Goal: Task Accomplishment & Management: Manage account settings

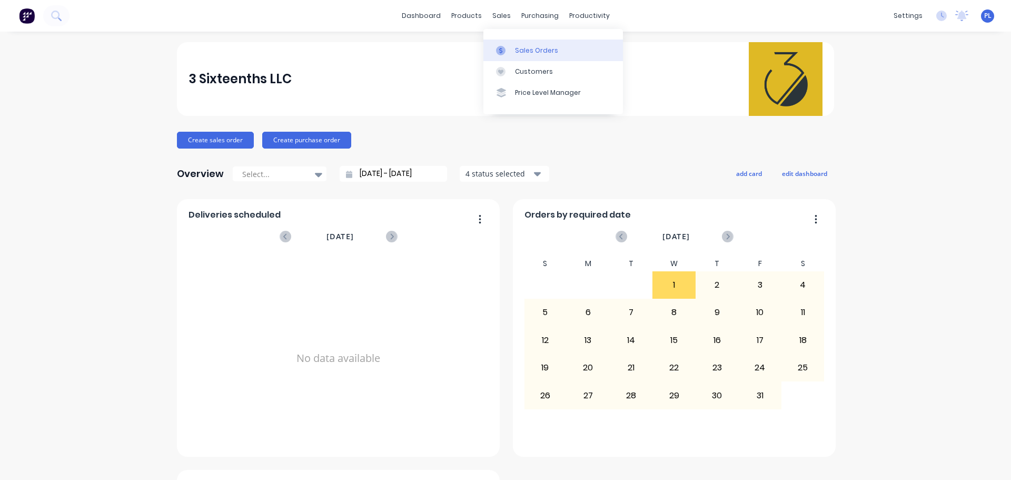
click at [518, 52] on div "Sales Orders" at bounding box center [536, 50] width 43 height 9
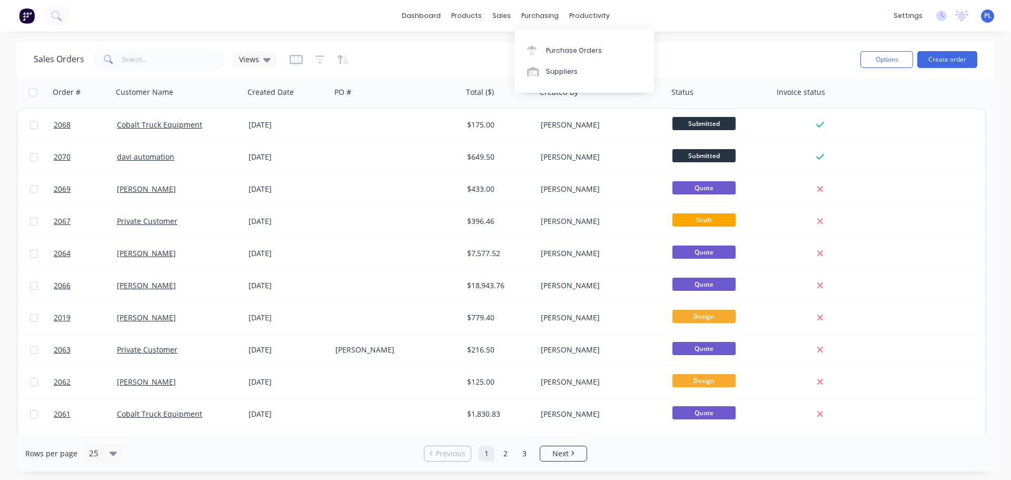
drag, startPoint x: 532, startPoint y: 18, endPoint x: 427, endPoint y: 65, distance: 114.8
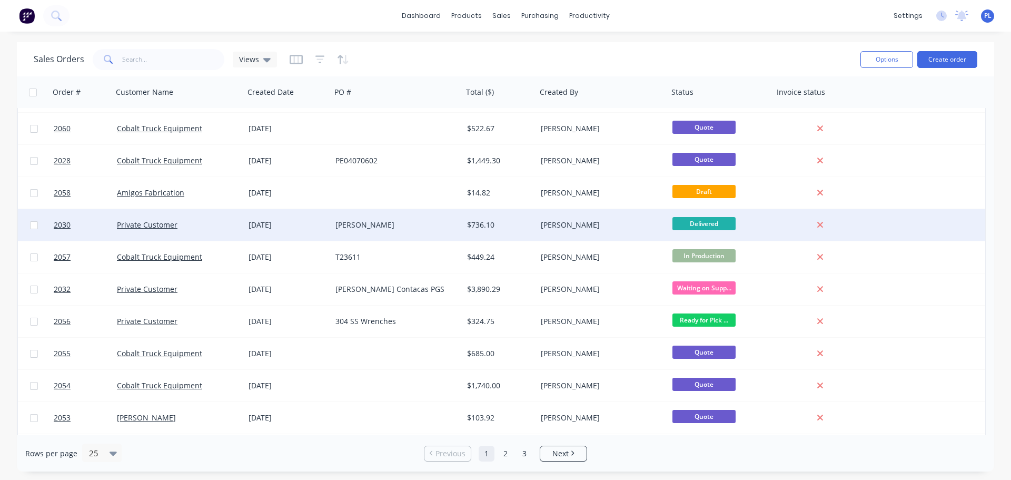
scroll to position [369, 0]
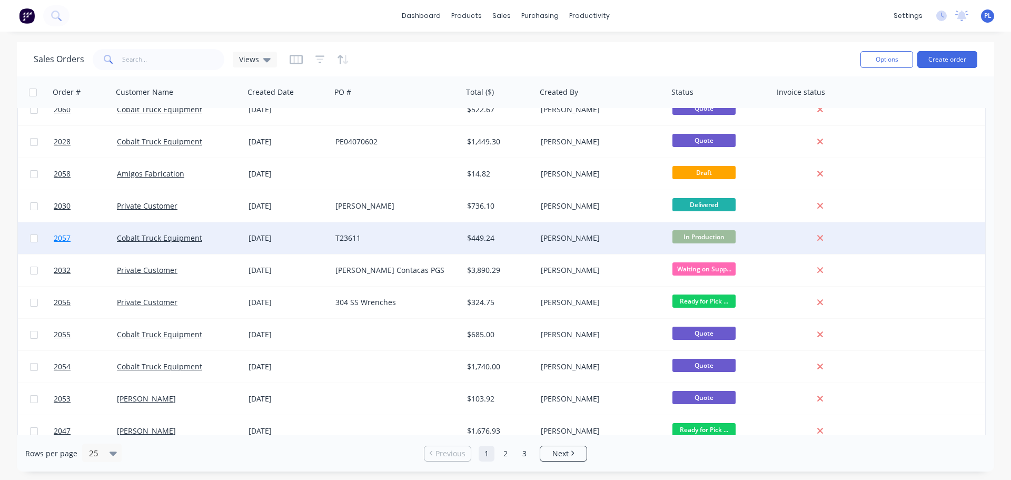
click at [59, 237] on span "2057" at bounding box center [62, 238] width 17 height 11
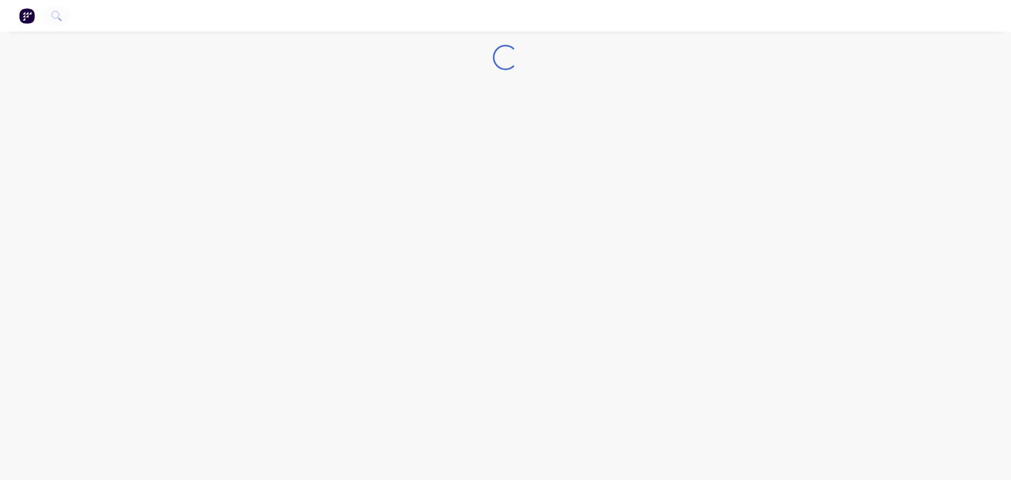
click at [31, 17] on img "button" at bounding box center [27, 16] width 16 height 16
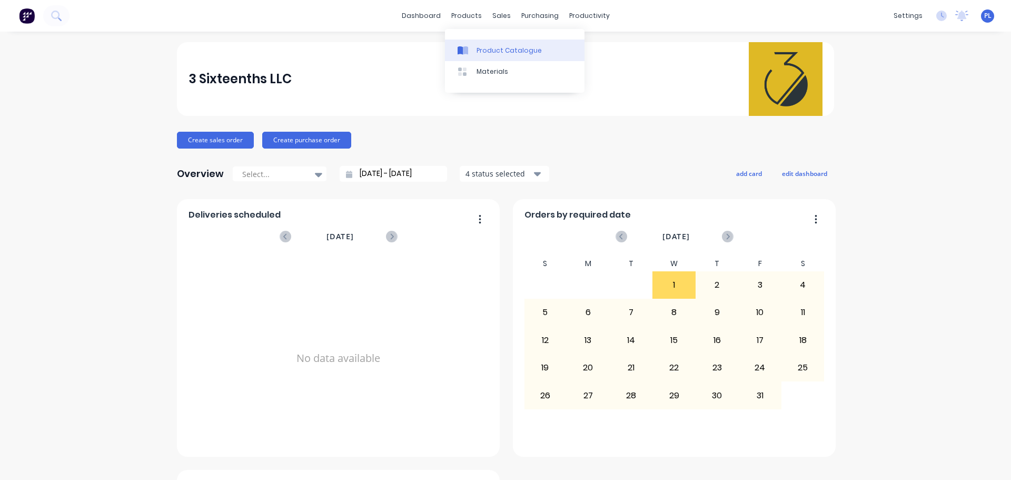
click at [465, 51] on icon at bounding box center [465, 50] width 5 height 8
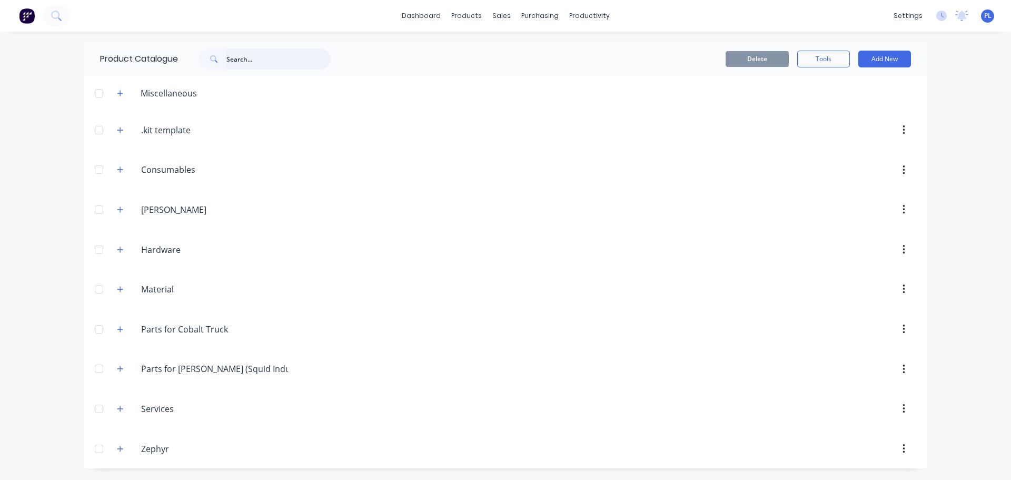
click at [252, 55] on input "text" at bounding box center [278, 58] width 104 height 21
type input "retractable"
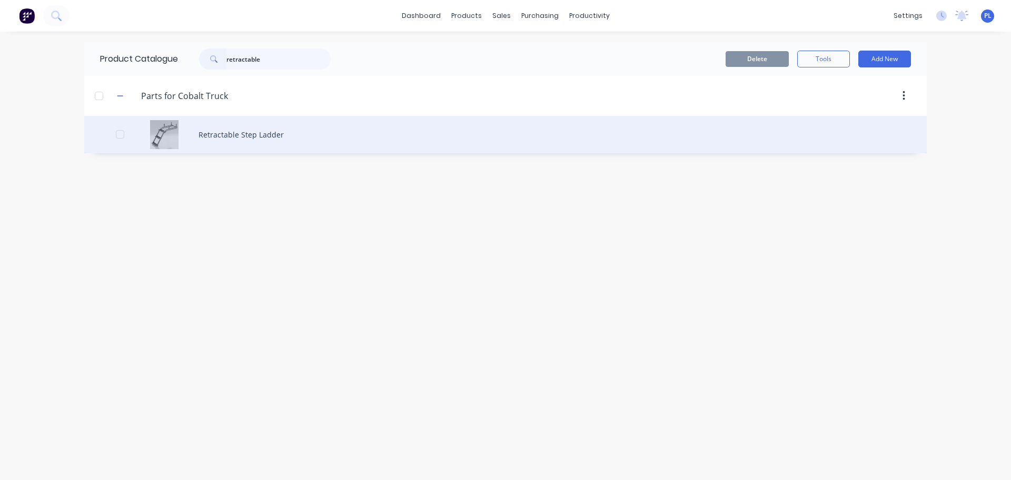
click at [271, 136] on div "Retractable Step Ladder" at bounding box center [505, 134] width 842 height 37
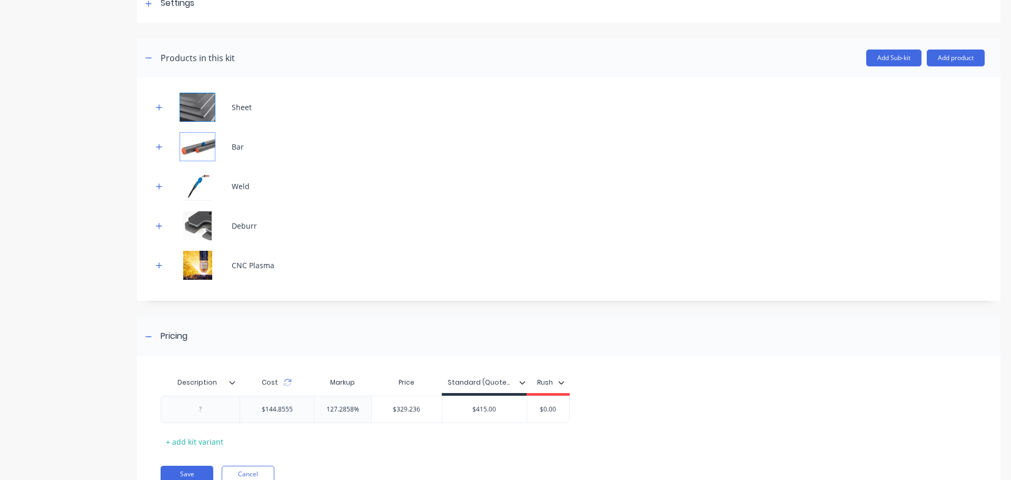
scroll to position [108, 0]
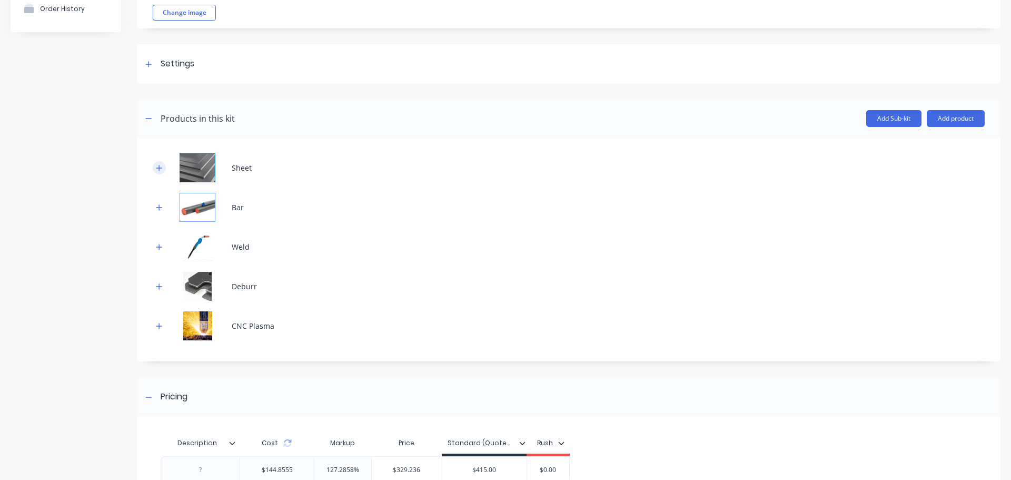
click at [162, 167] on icon "button" at bounding box center [159, 167] width 6 height 7
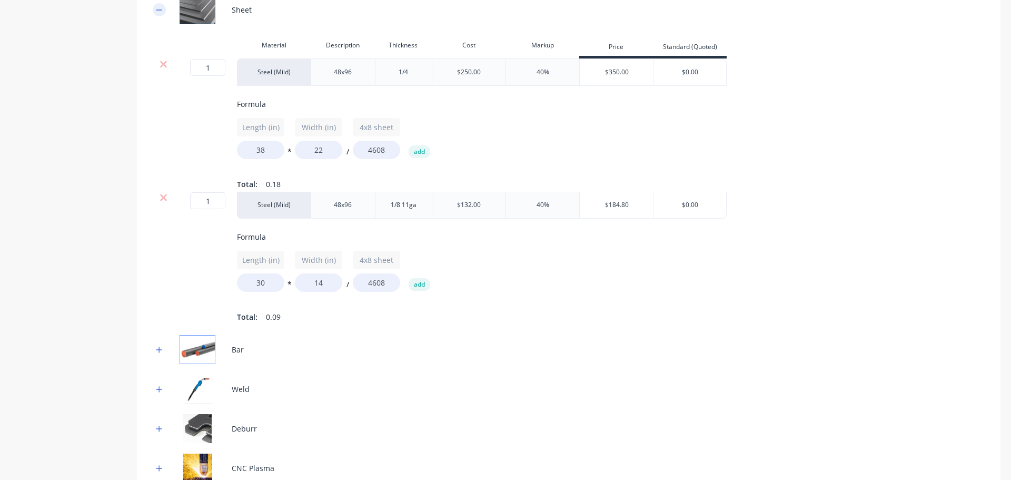
scroll to position [214, 0]
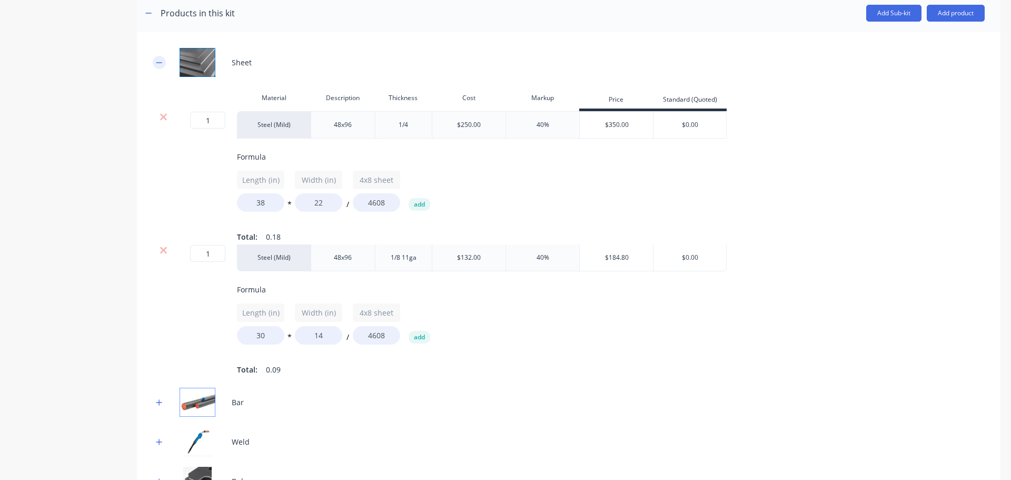
click at [163, 66] on button "button" at bounding box center [159, 62] width 13 height 13
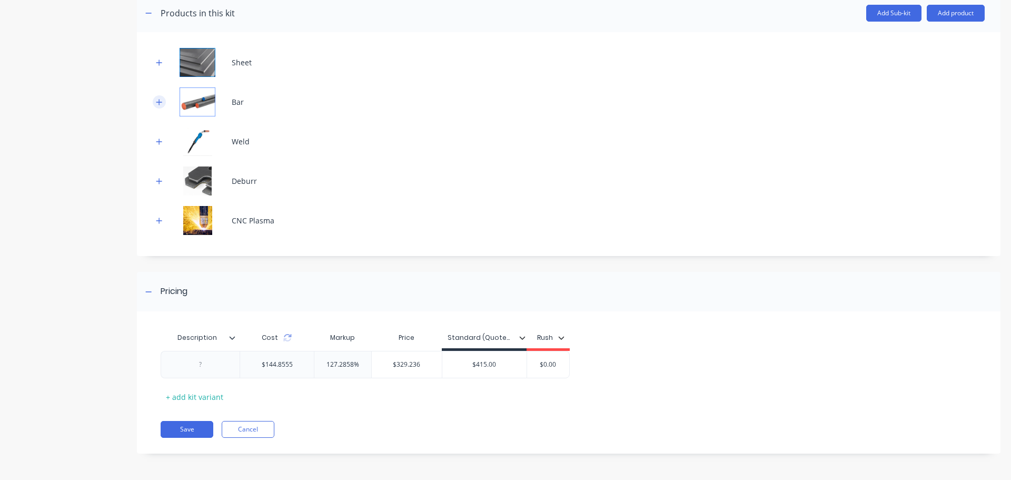
click at [159, 105] on icon "button" at bounding box center [159, 101] width 6 height 7
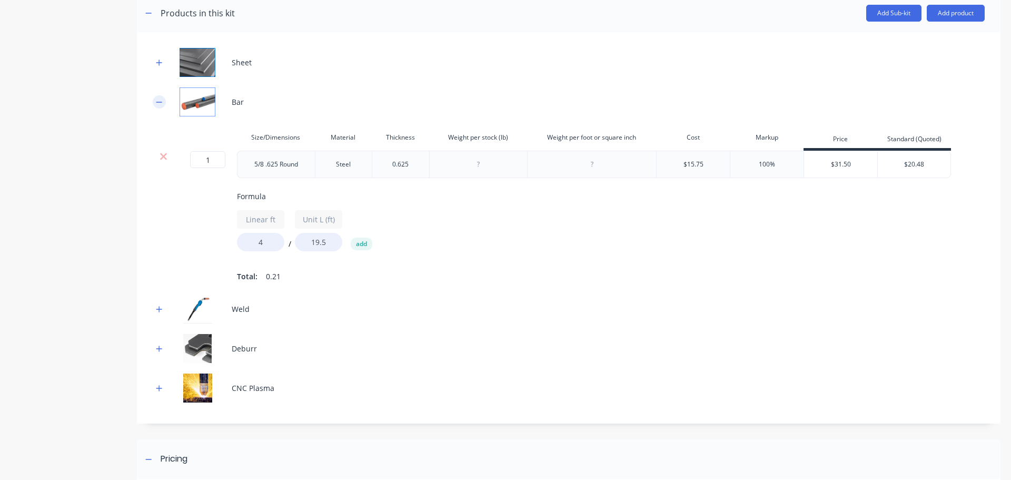
click at [159, 105] on icon "button" at bounding box center [159, 101] width 6 height 7
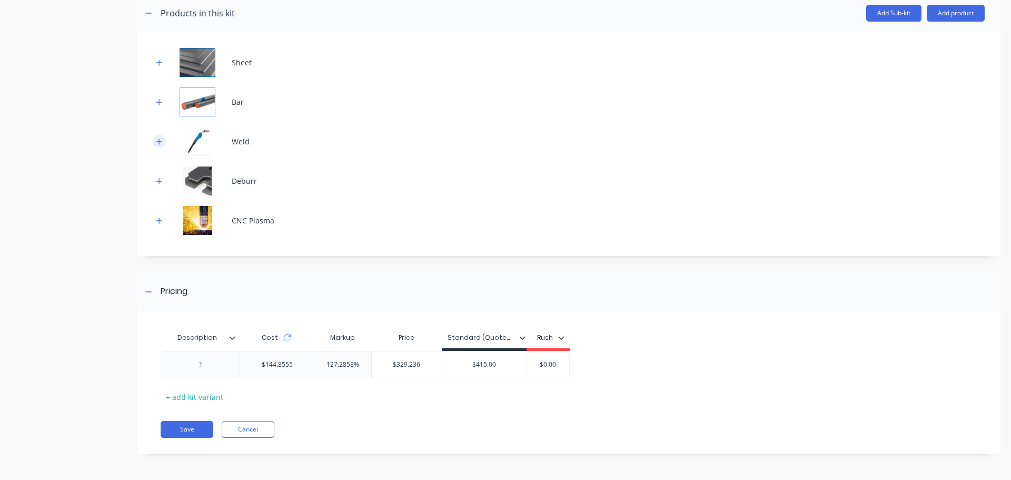
click at [155, 141] on button "button" at bounding box center [159, 141] width 13 height 13
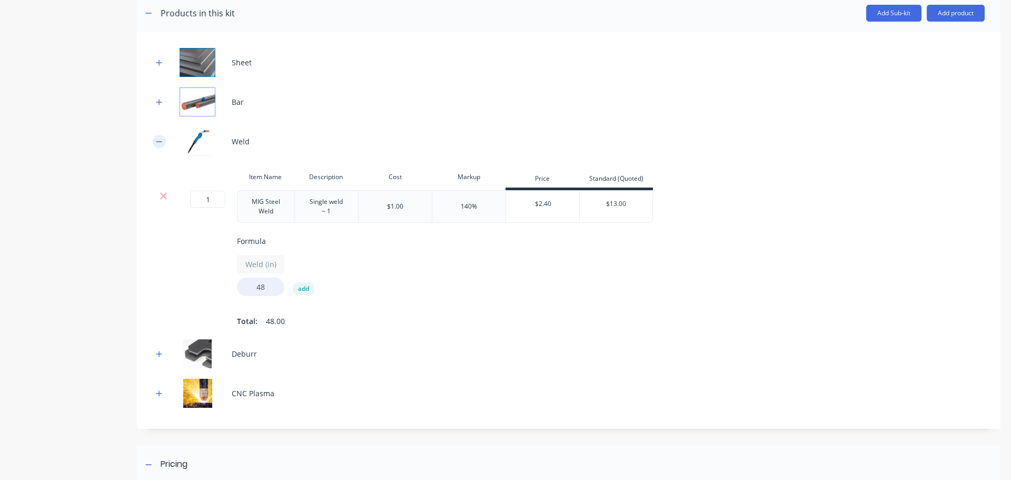
click at [155, 141] on button "button" at bounding box center [159, 141] width 13 height 13
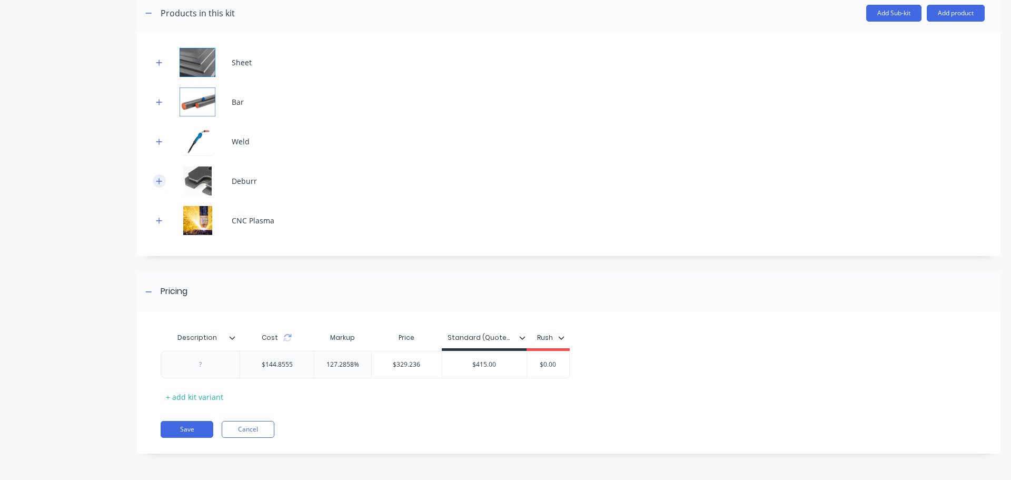
click at [160, 180] on icon "button" at bounding box center [159, 181] width 6 height 6
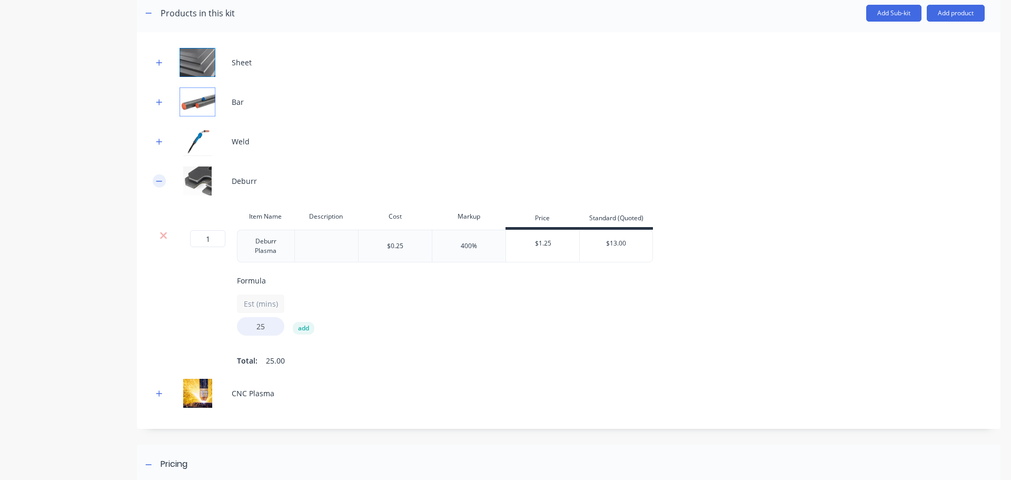
click at [160, 180] on icon "button" at bounding box center [159, 180] width 6 height 7
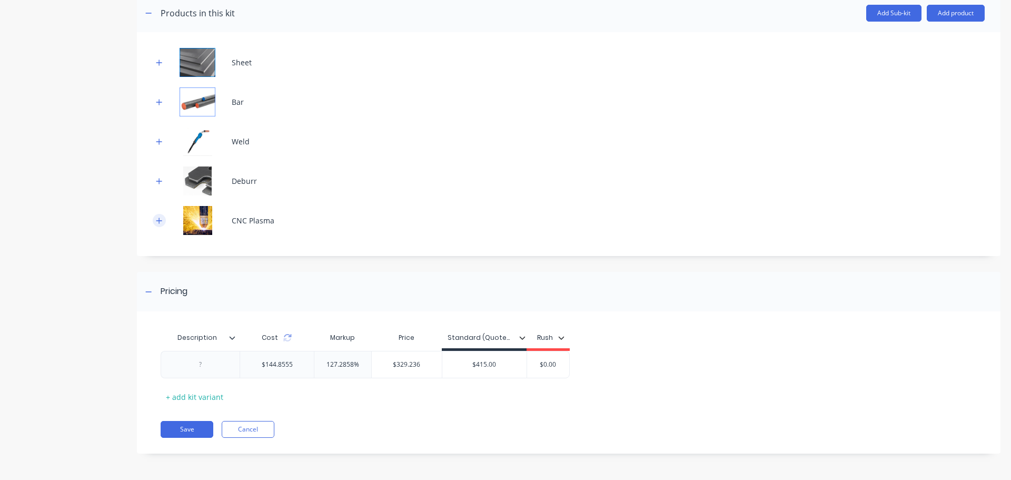
click at [157, 220] on icon "button" at bounding box center [159, 220] width 6 height 7
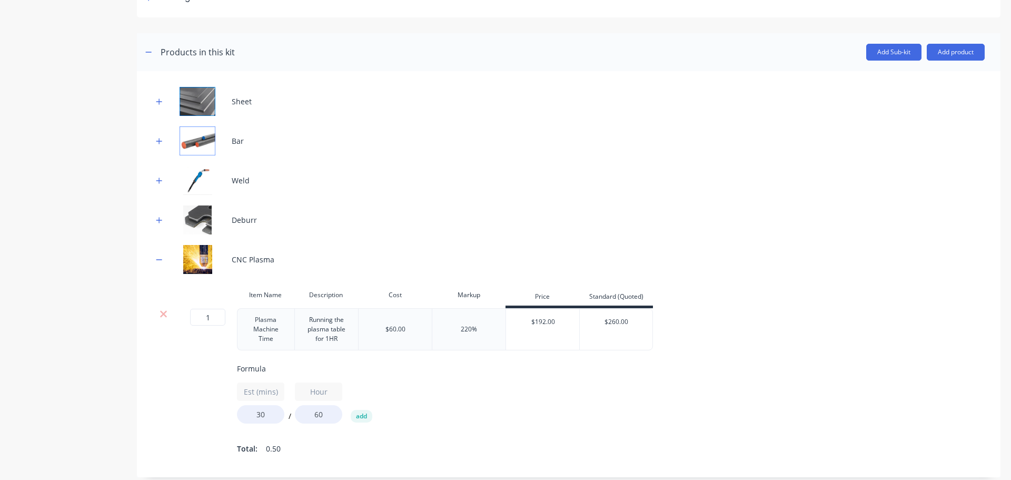
scroll to position [108, 0]
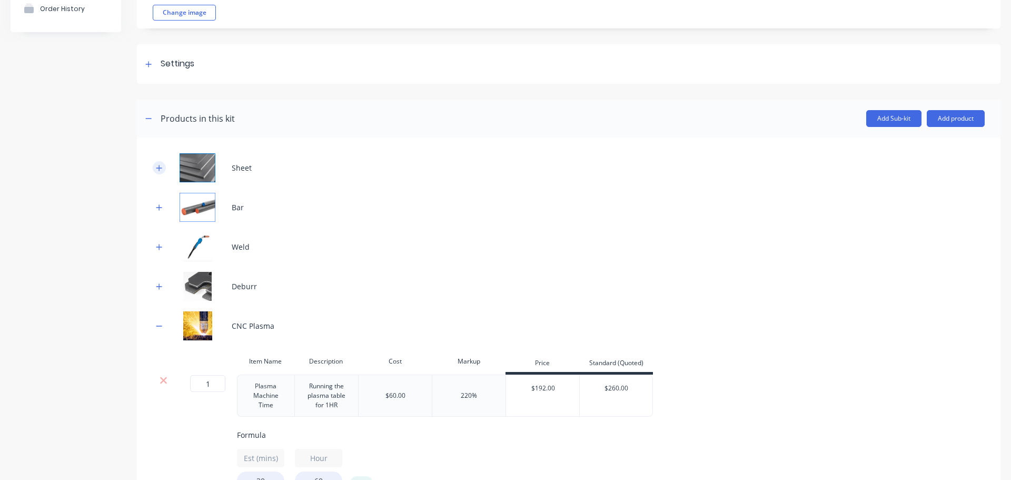
click at [159, 165] on icon "button" at bounding box center [159, 168] width 6 height 6
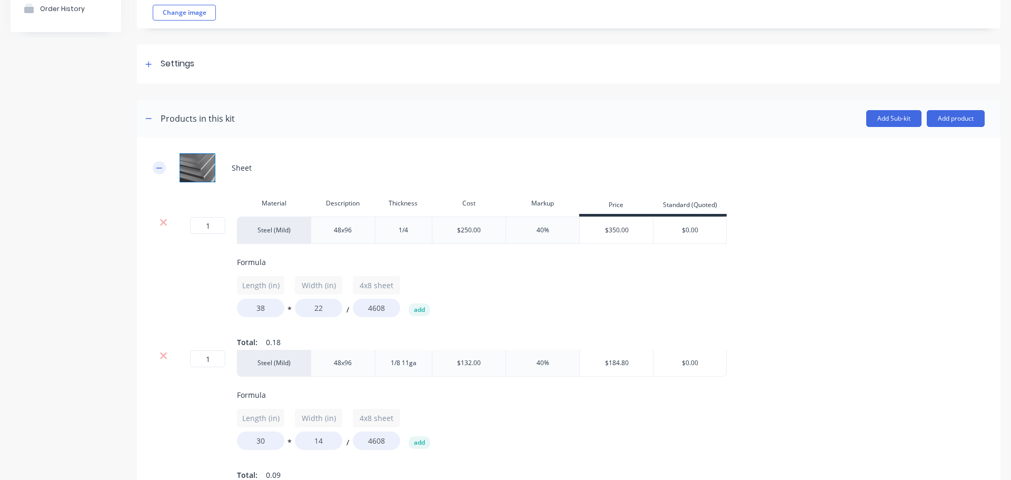
click at [159, 165] on icon "button" at bounding box center [159, 167] width 6 height 7
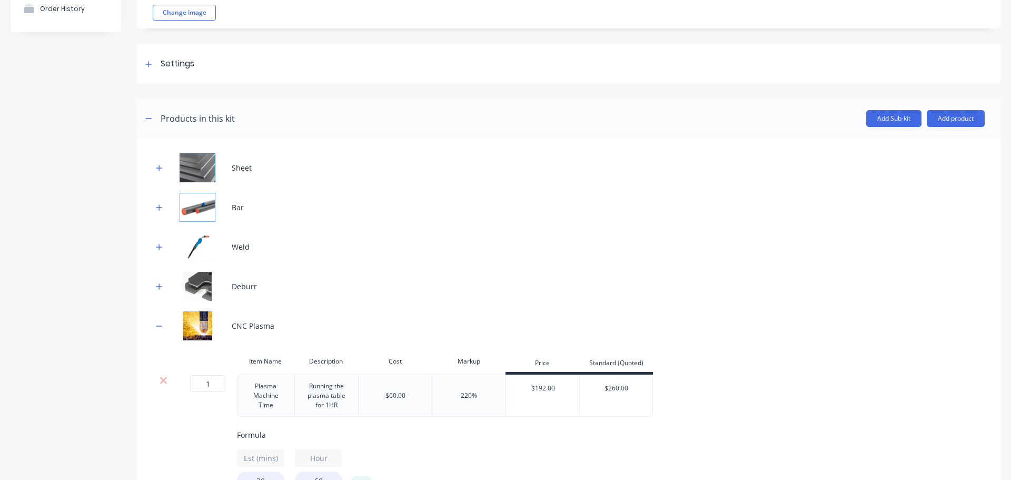
scroll to position [0, 0]
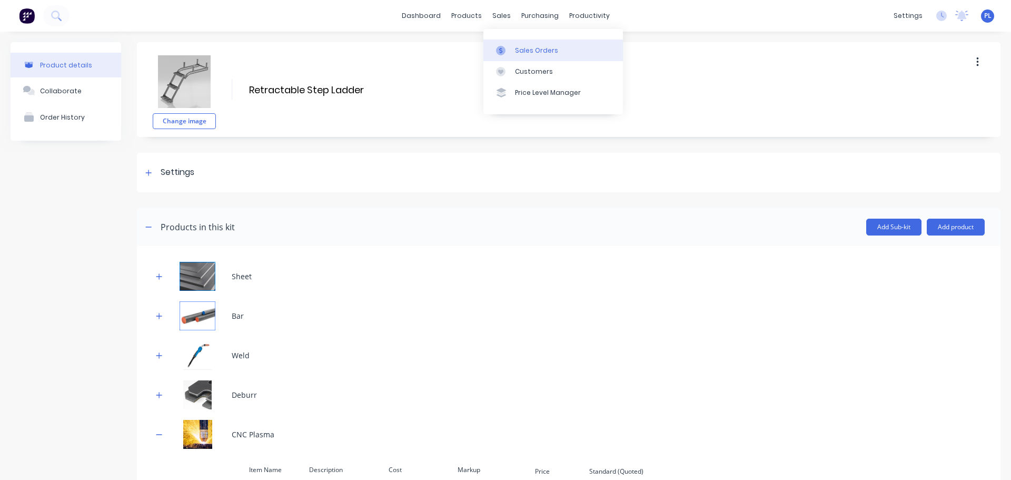
click at [515, 47] on div "Sales Orders" at bounding box center [536, 50] width 43 height 9
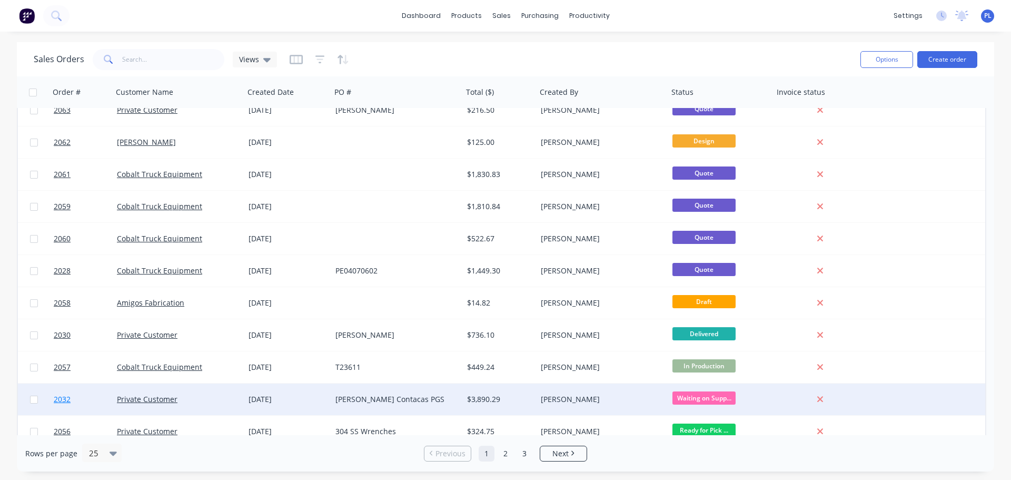
scroll to position [263, 0]
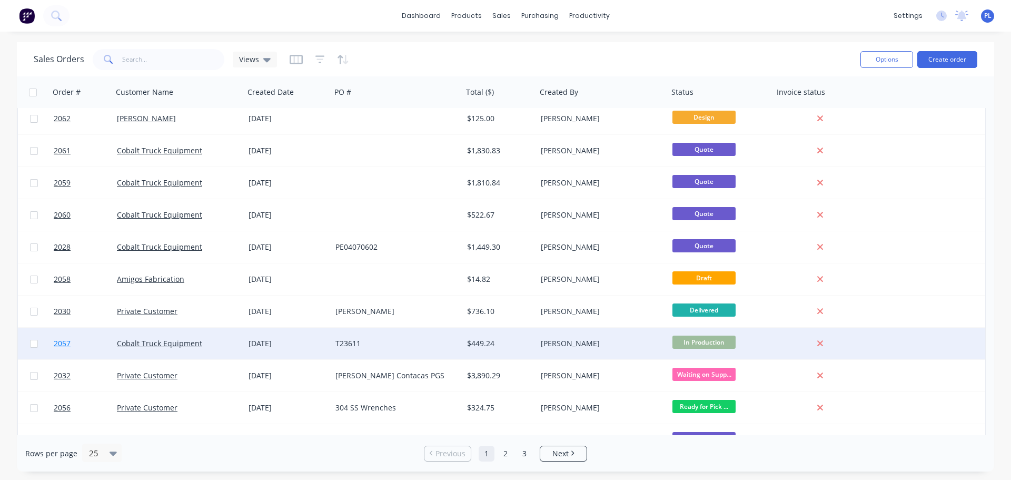
click at [64, 342] on span "2057" at bounding box center [62, 343] width 17 height 11
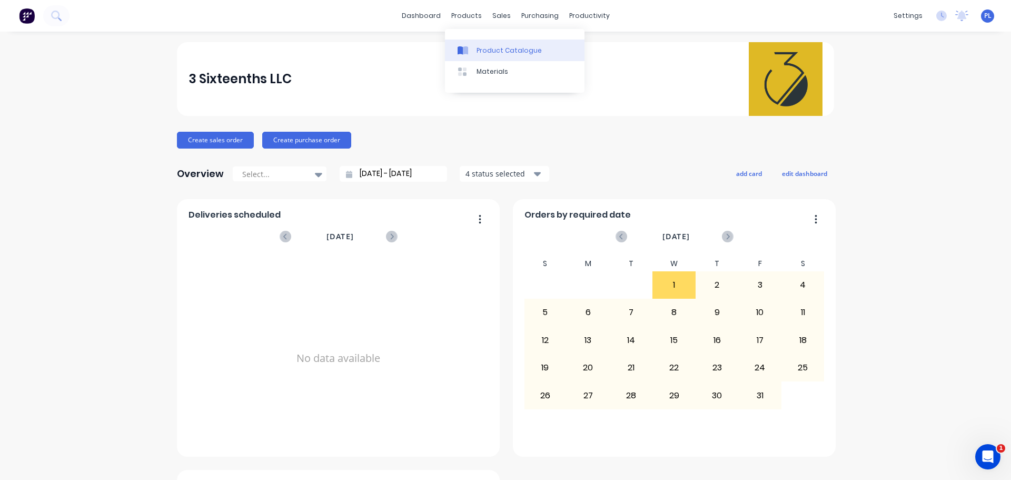
click at [477, 47] on div "Product Catalogue" at bounding box center [509, 50] width 65 height 9
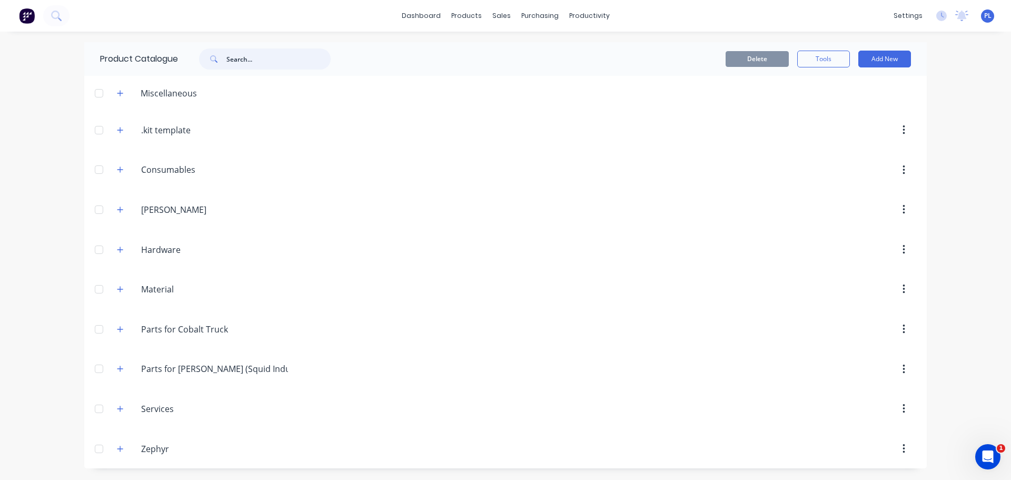
click at [250, 66] on input "text" at bounding box center [278, 58] width 104 height 21
click at [258, 55] on input "text" at bounding box center [278, 58] width 104 height 21
type input "retractable"
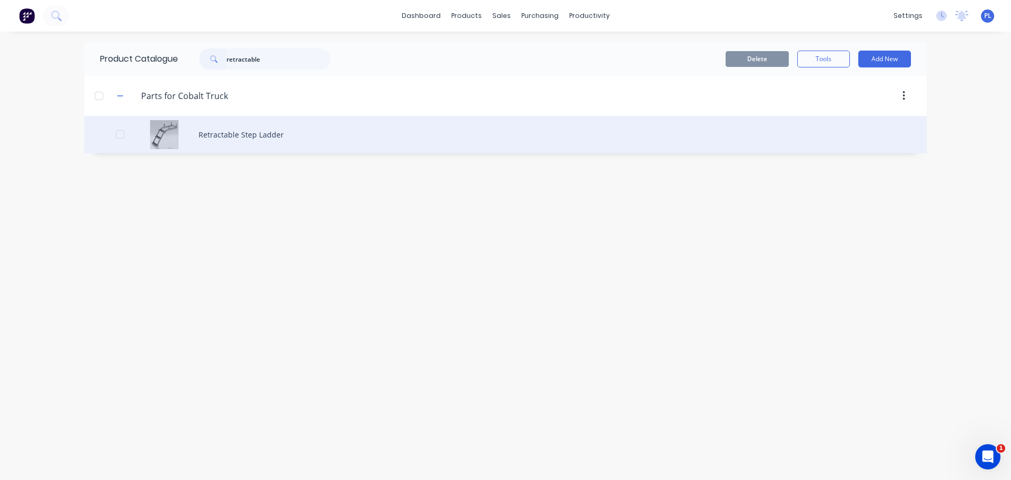
click at [196, 144] on div "Retractable Step Ladder" at bounding box center [505, 134] width 842 height 37
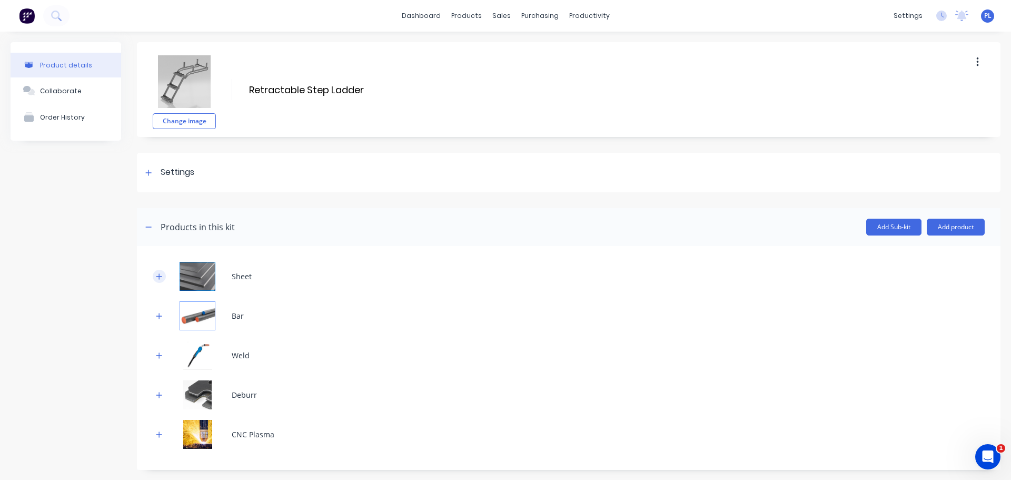
click at [154, 274] on button "button" at bounding box center [159, 276] width 13 height 13
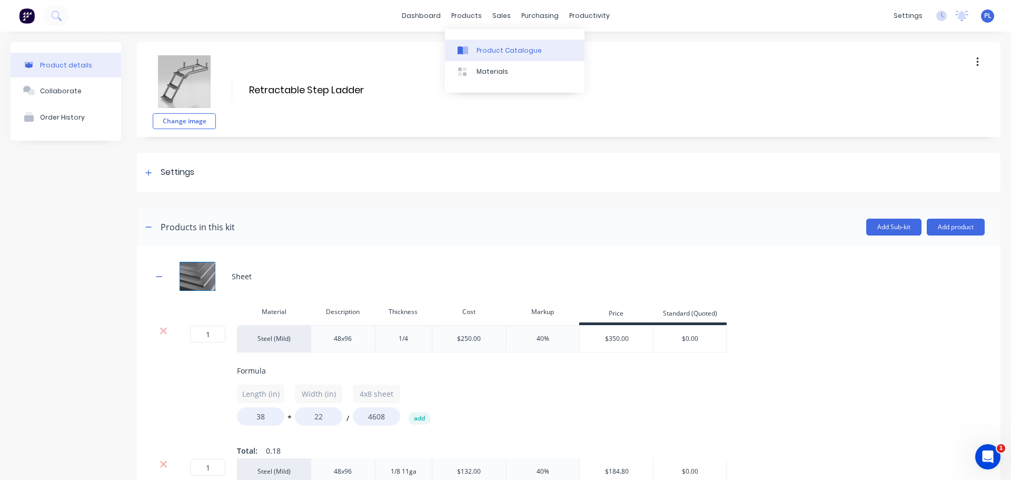
click at [495, 48] on div "Product Catalogue" at bounding box center [509, 50] width 65 height 9
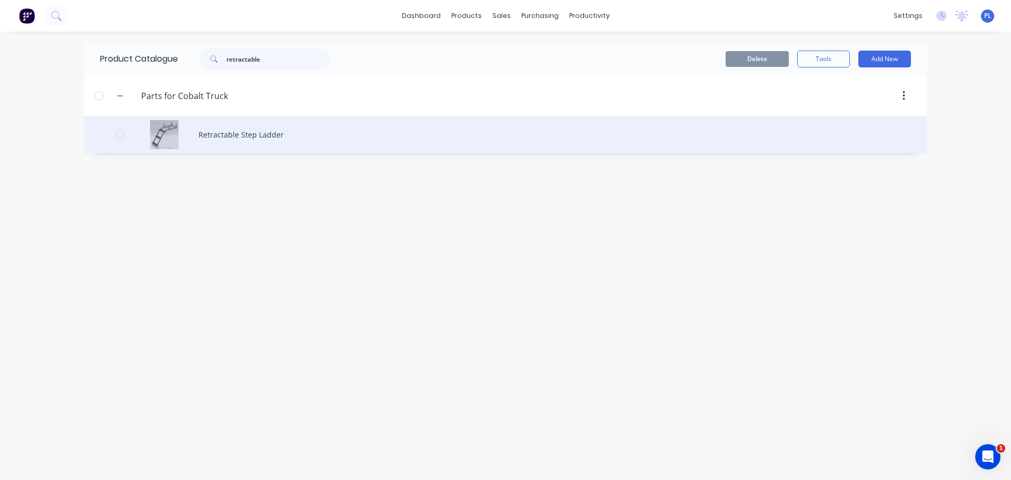
click at [244, 146] on div "Retractable Step Ladder" at bounding box center [505, 134] width 842 height 37
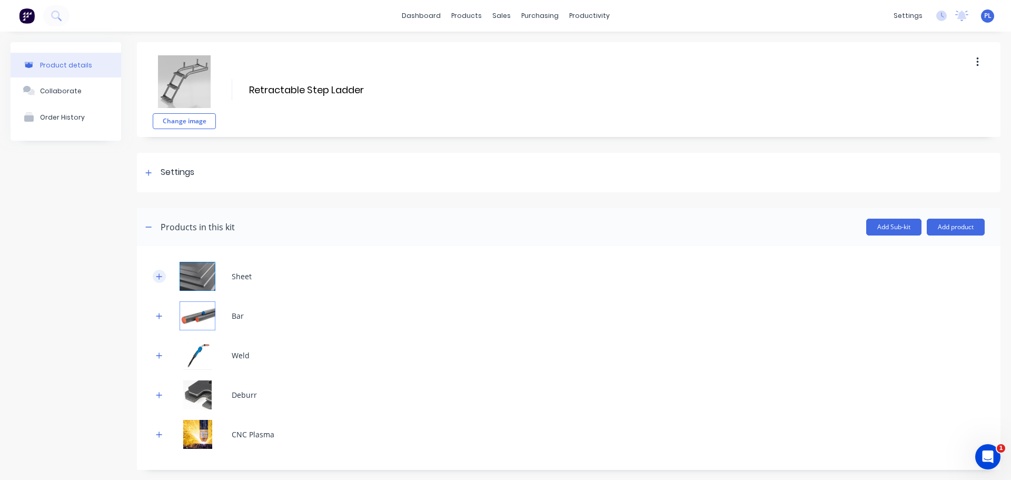
click at [156, 278] on icon "button" at bounding box center [159, 276] width 6 height 7
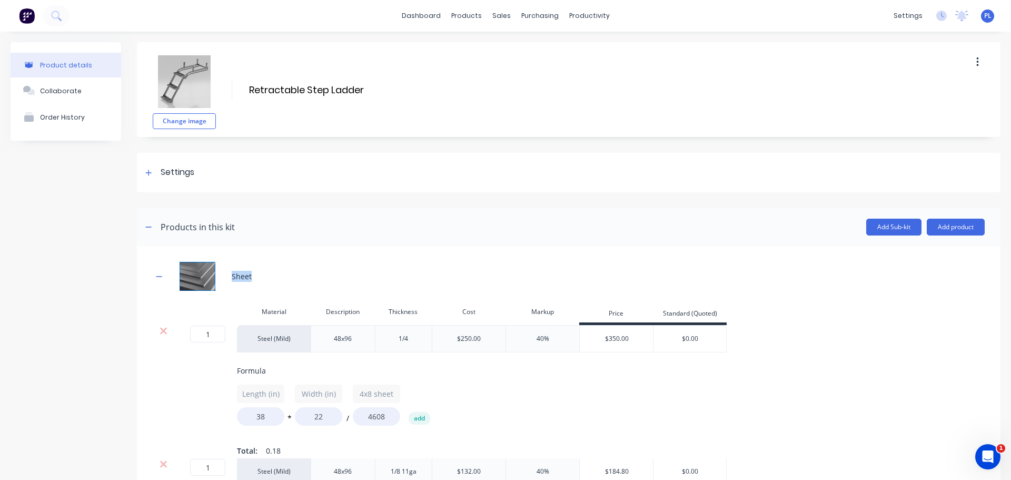
drag, startPoint x: 257, startPoint y: 281, endPoint x: 229, endPoint y: 274, distance: 29.1
click at [229, 274] on div "Sheet" at bounding box center [569, 276] width 832 height 29
copy div "Sheet"
click at [463, 22] on div "products" at bounding box center [466, 16] width 41 height 16
click at [477, 54] on div "Product Catalogue" at bounding box center [509, 50] width 65 height 9
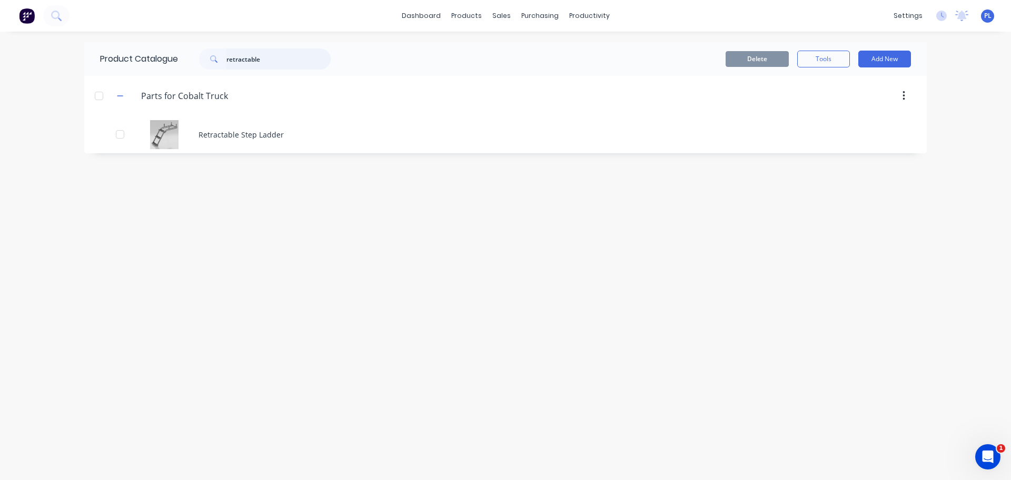
click at [257, 65] on input "retractable" at bounding box center [278, 58] width 104 height 21
paste input "Sheet"
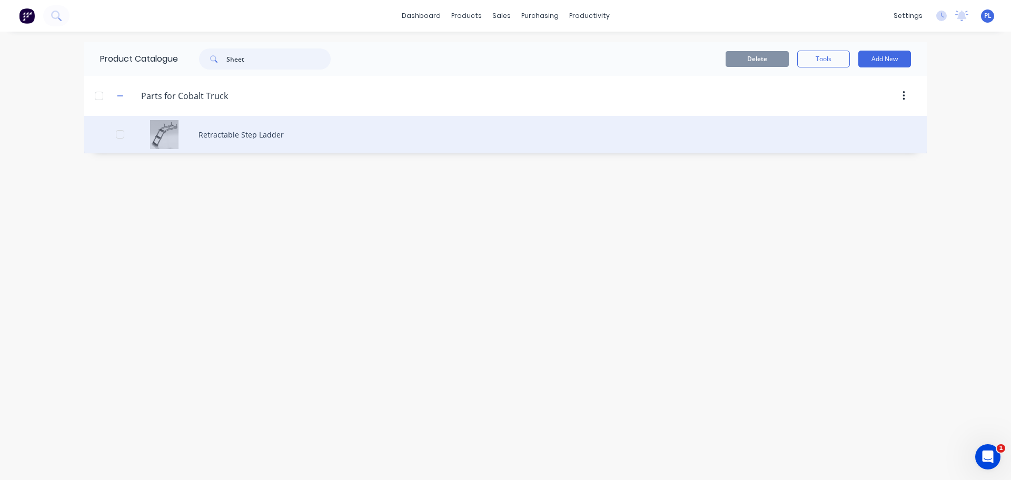
type input "Sheet"
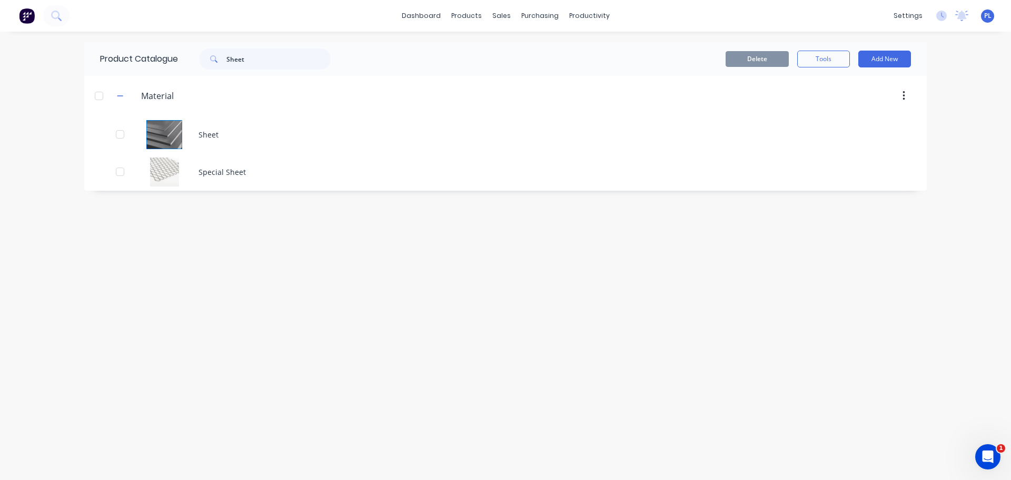
click at [211, 136] on div "Sheet" at bounding box center [505, 134] width 842 height 37
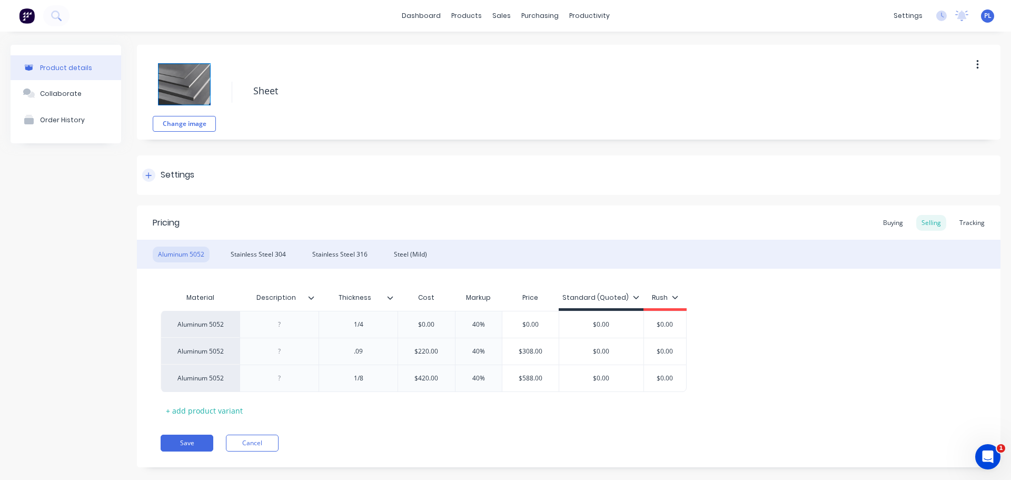
scroll to position [16, 0]
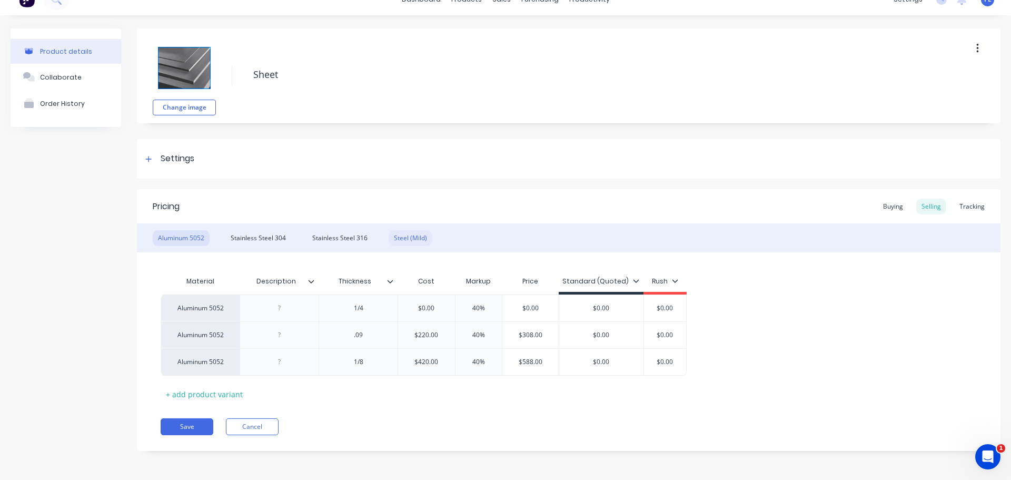
click at [408, 233] on div "Steel (Mild)" at bounding box center [411, 238] width 44 height 16
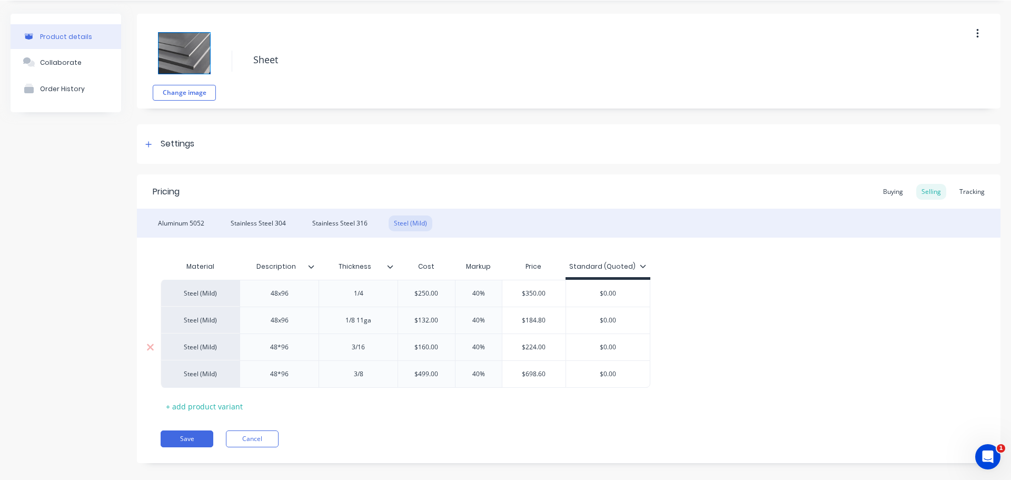
scroll to position [43, 0]
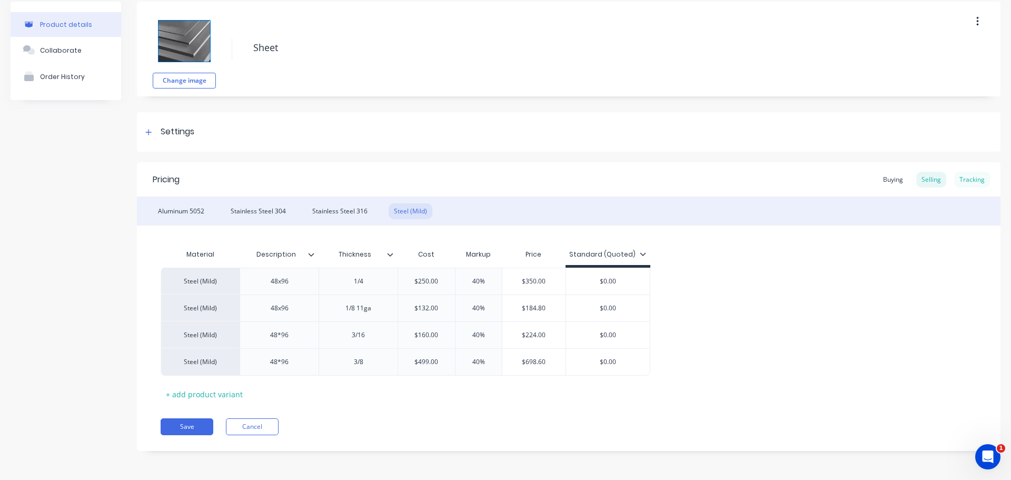
click at [959, 182] on div "Tracking" at bounding box center [972, 180] width 36 height 16
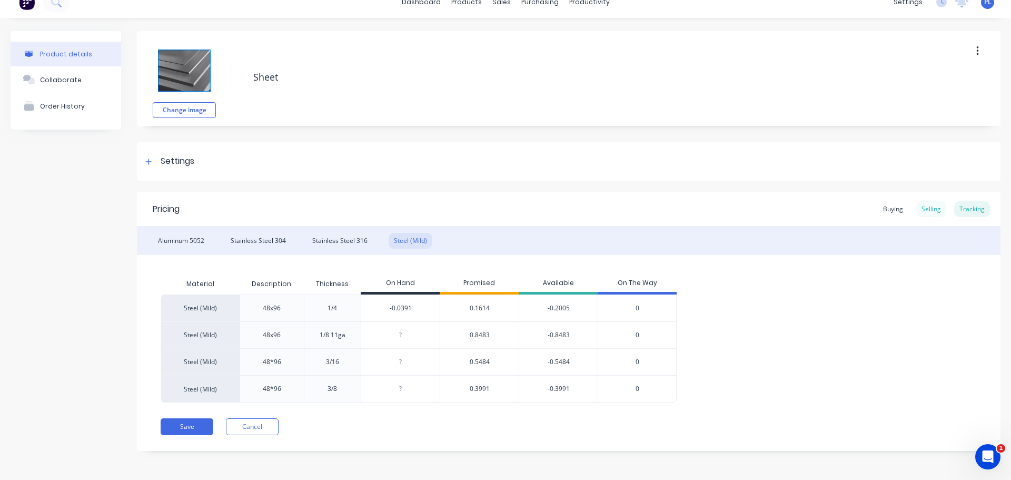
click at [916, 209] on div "Selling" at bounding box center [931, 209] width 30 height 16
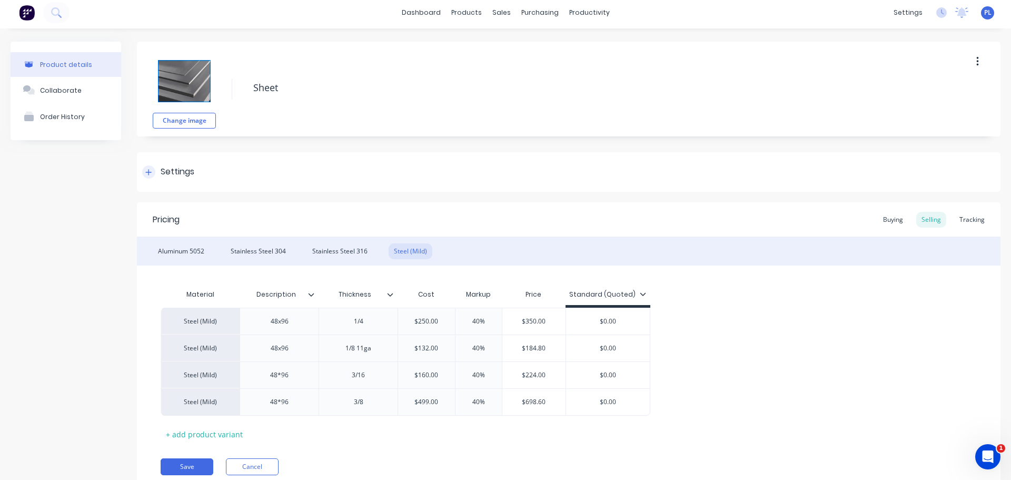
scroll to position [0, 0]
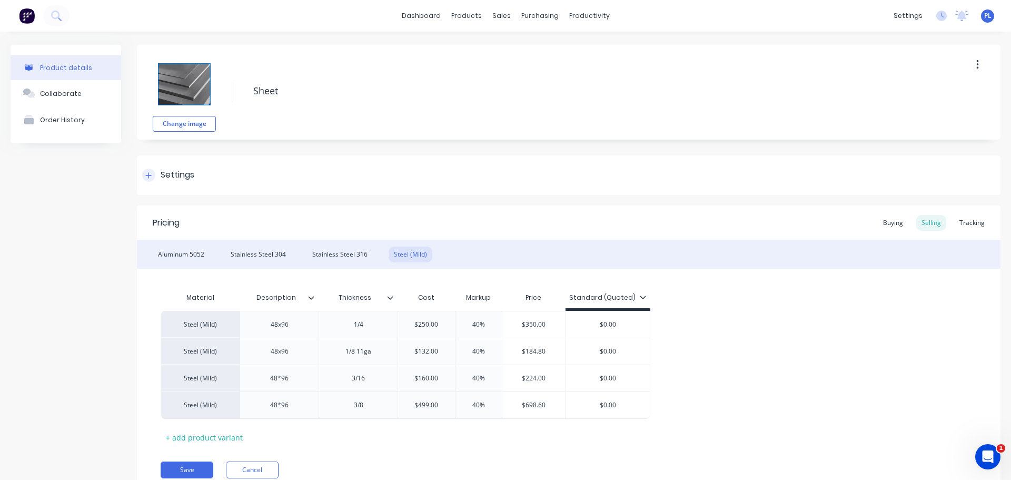
drag, startPoint x: 176, startPoint y: 172, endPoint x: 182, endPoint y: 170, distance: 6.7
click at [176, 172] on div "Settings" at bounding box center [178, 174] width 34 height 13
type textarea "x"
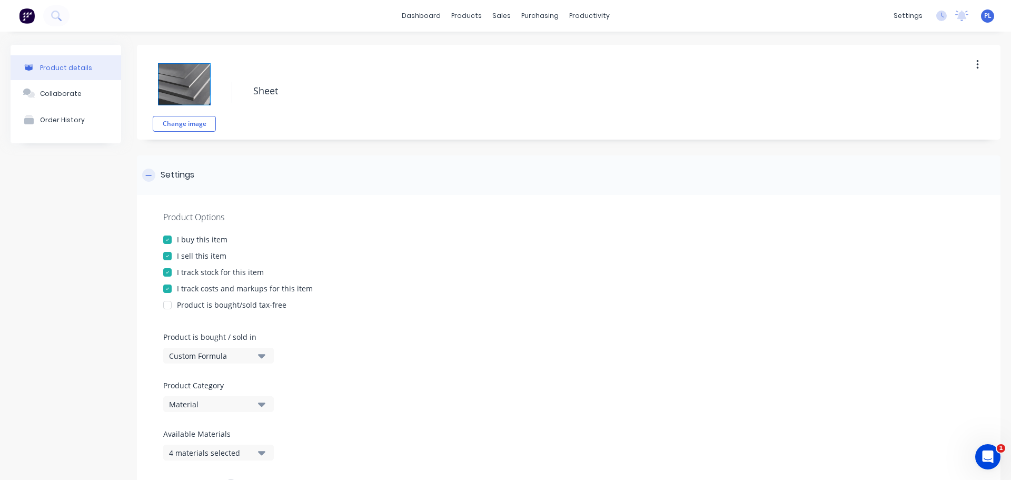
click at [164, 170] on div "Settings" at bounding box center [178, 174] width 34 height 13
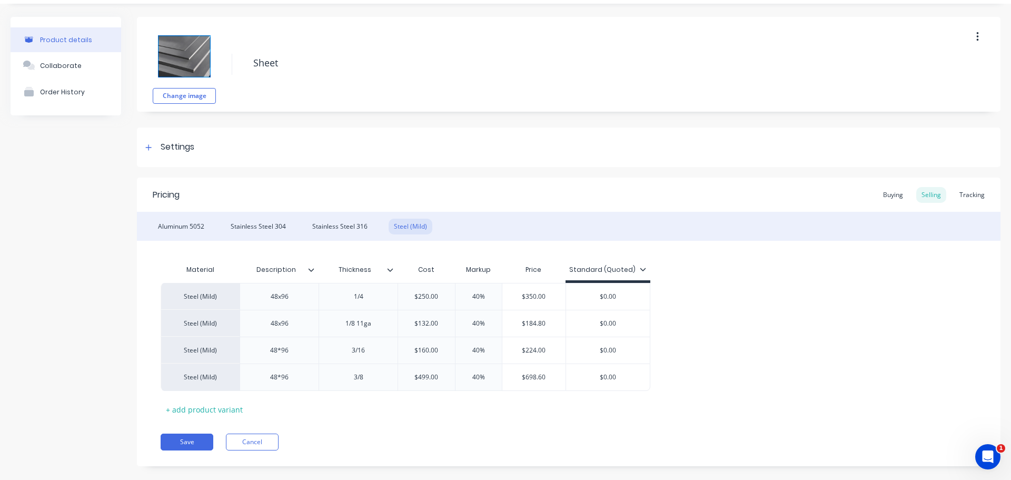
scroll to position [43, 0]
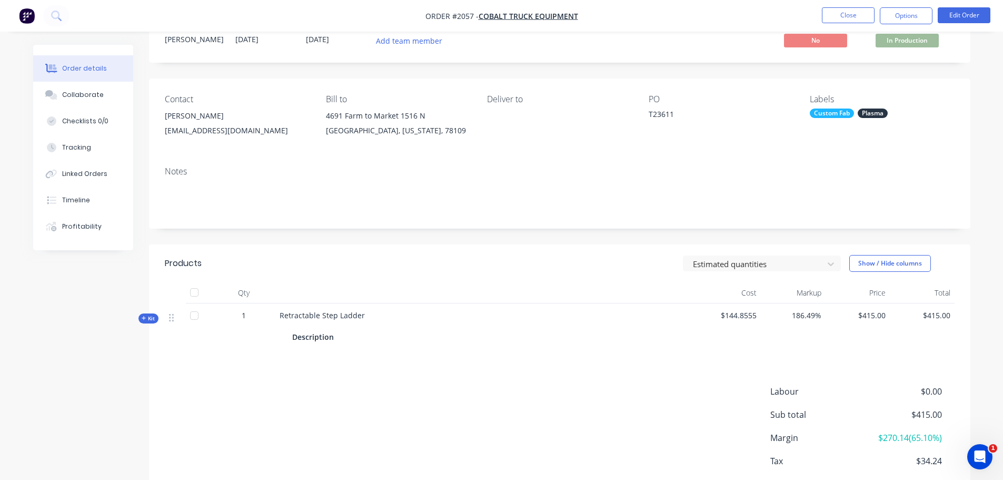
scroll to position [97, 0]
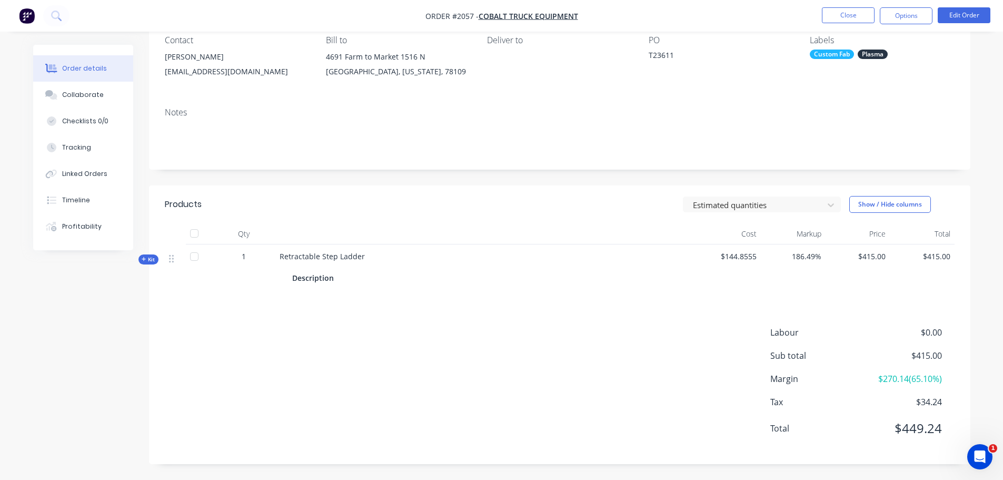
click at [149, 260] on span "Kit" at bounding box center [149, 259] width 14 height 8
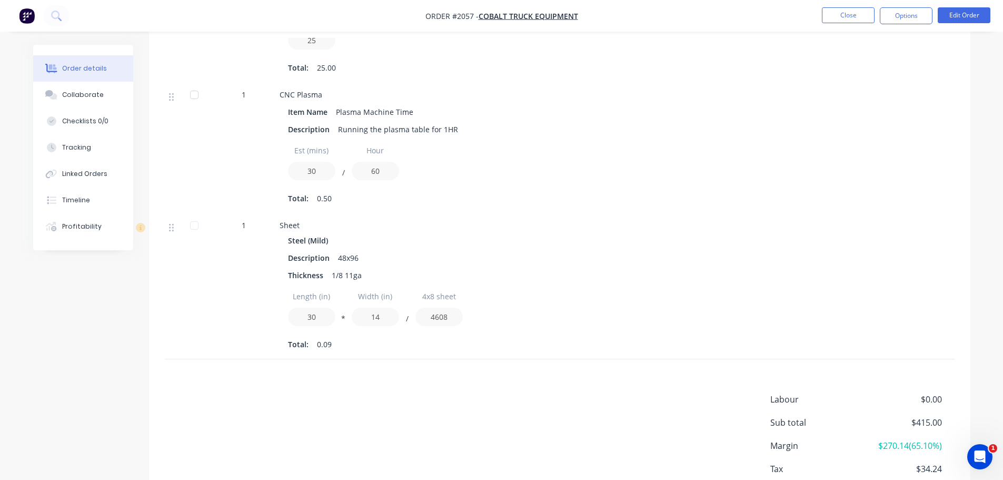
scroll to position [876, 0]
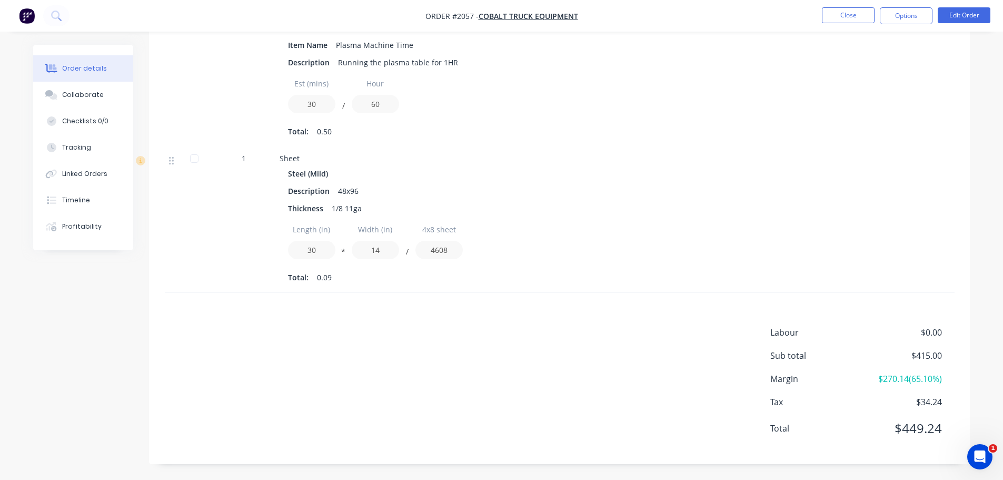
drag, startPoint x: 305, startPoint y: 452, endPoint x: 306, endPoint y: 435, distance: 16.4
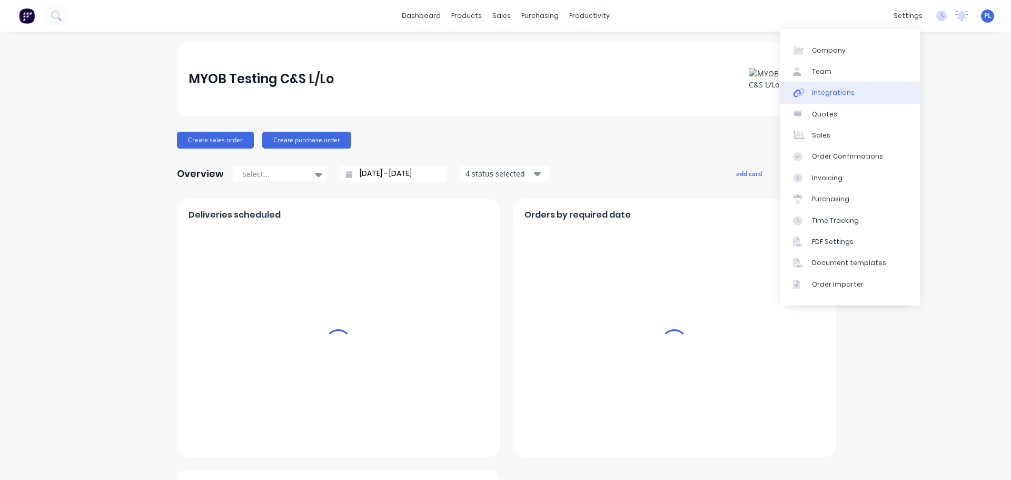
click at [816, 89] on div "Integrations" at bounding box center [833, 92] width 43 height 9
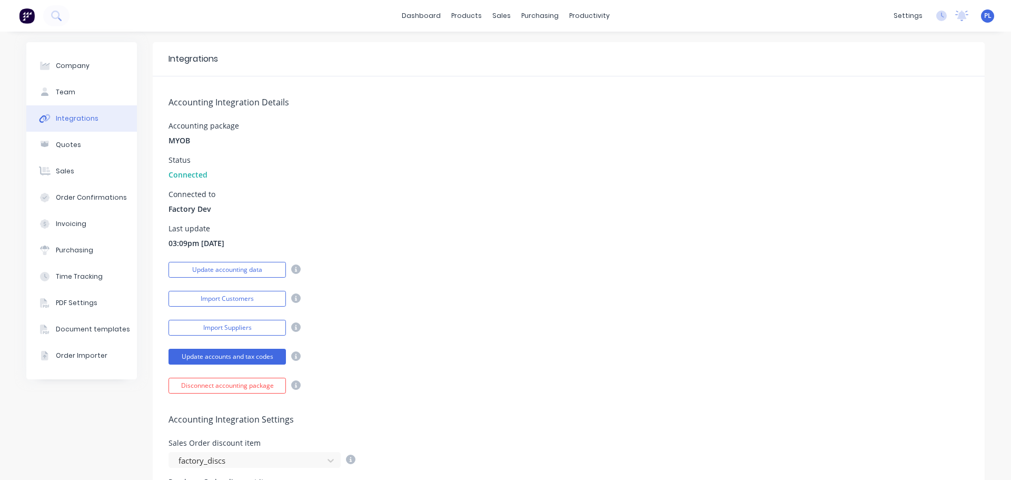
click at [286, 194] on div "Connected to Factory Dev" at bounding box center [568, 203] width 800 height 24
click at [42, 61] on icon at bounding box center [44, 65] width 11 height 9
select select "AU"
